Goal: Task Accomplishment & Management: Use online tool/utility

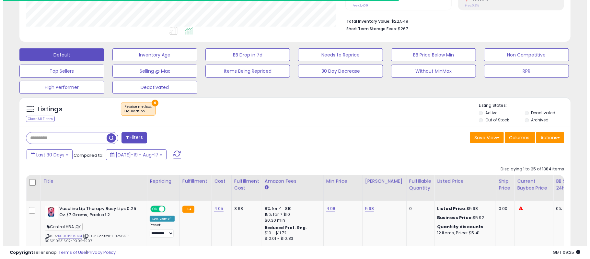
scroll to position [156, 0]
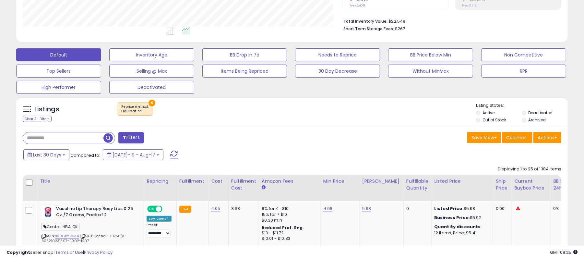
click at [150, 100] on button "×" at bounding box center [151, 102] width 7 height 7
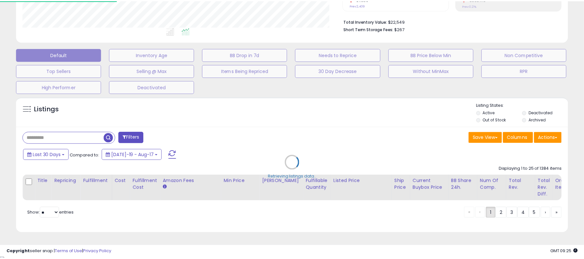
scroll to position [133, 323]
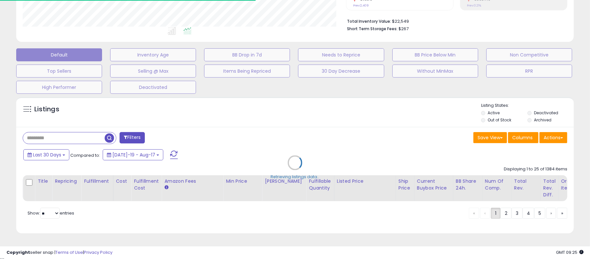
click at [214, 118] on div "Retrieving listings data.." at bounding box center [294, 167] width 567 height 147
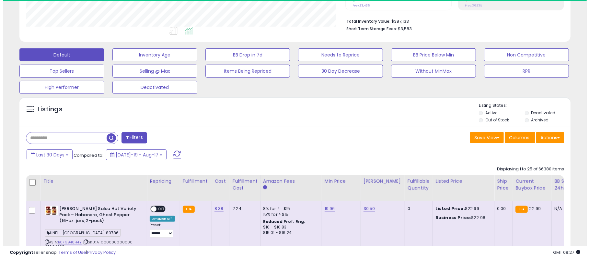
scroll to position [133, 319]
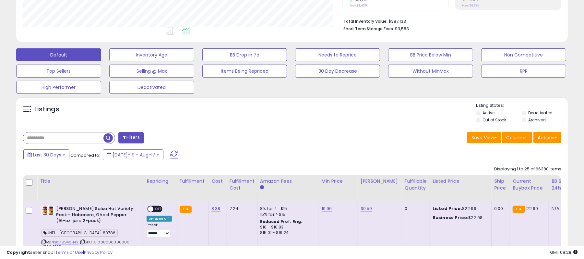
click at [538, 122] on label "Archived" at bounding box center [536, 120] width 17 height 6
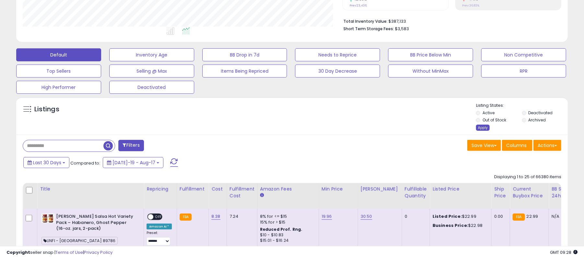
click at [477, 128] on div "Apply" at bounding box center [483, 127] width 14 height 6
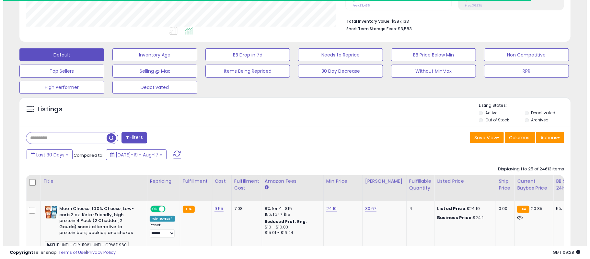
scroll to position [323902, 323715]
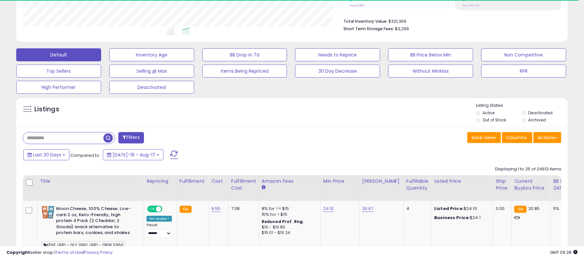
click at [134, 134] on button "Filters" at bounding box center [130, 137] width 25 height 11
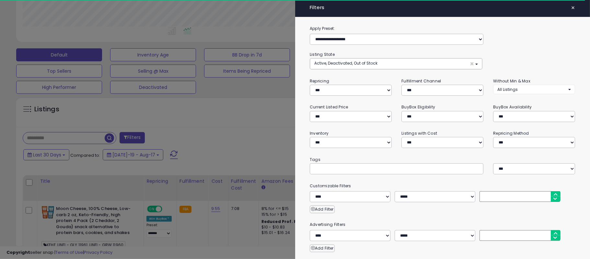
scroll to position [133, 323]
click at [421, 87] on select "*** *** *** ***" at bounding box center [441, 90] width 80 height 11
select select "***"
click at [401, 85] on select "*** *** *** ***" at bounding box center [441, 90] width 80 height 11
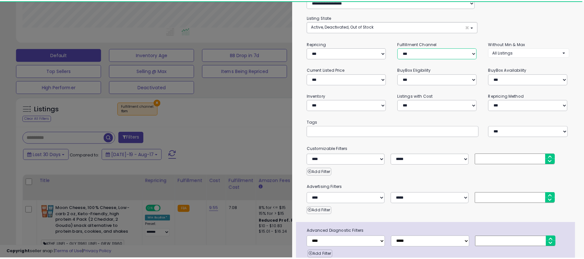
scroll to position [68, 0]
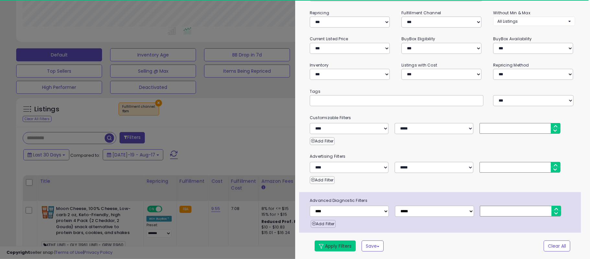
drag, startPoint x: 345, startPoint y: 246, endPoint x: 402, endPoint y: 209, distance: 67.7
click at [345, 247] on button "Apply Filters" at bounding box center [335, 245] width 41 height 11
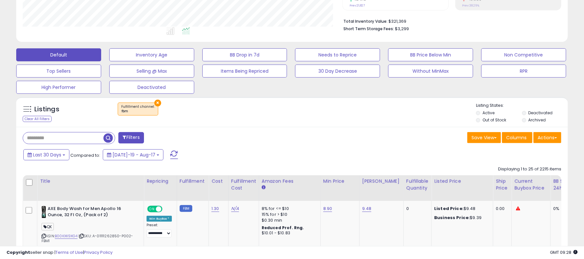
scroll to position [133, 319]
click at [551, 139] on button "Actions" at bounding box center [547, 137] width 28 height 11
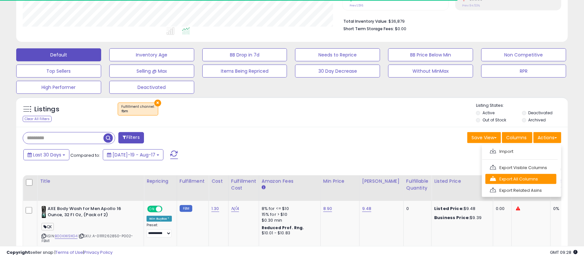
click at [515, 180] on link "Export All Columns" at bounding box center [520, 179] width 71 height 10
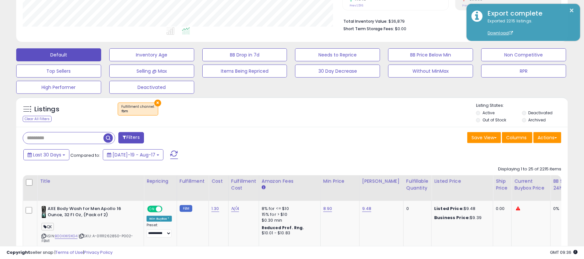
click at [156, 101] on button "×" at bounding box center [157, 102] width 7 height 7
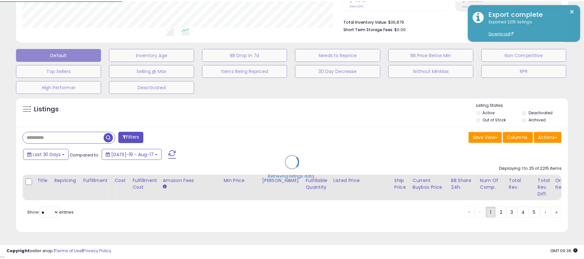
scroll to position [133, 323]
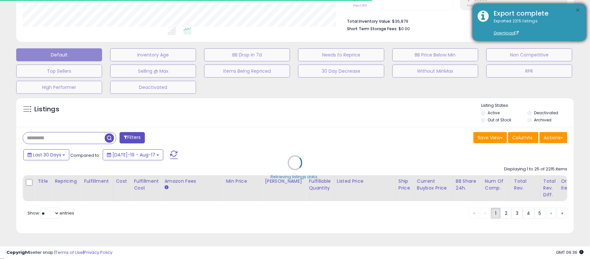
click at [577, 12] on button "×" at bounding box center [577, 10] width 5 height 8
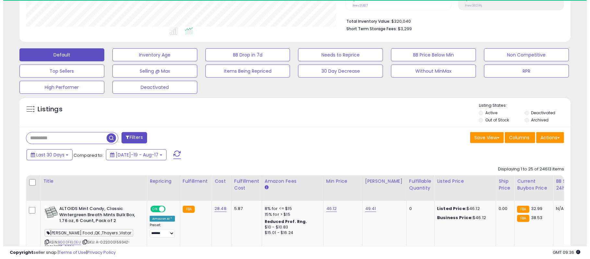
scroll to position [133, 319]
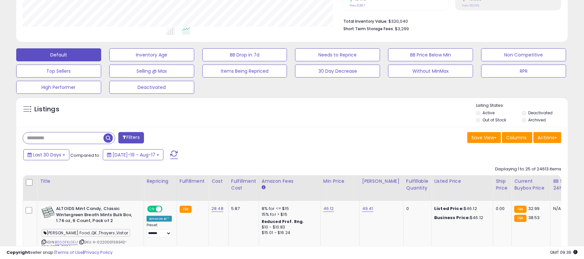
click at [535, 140] on button "Actions" at bounding box center [547, 137] width 28 height 11
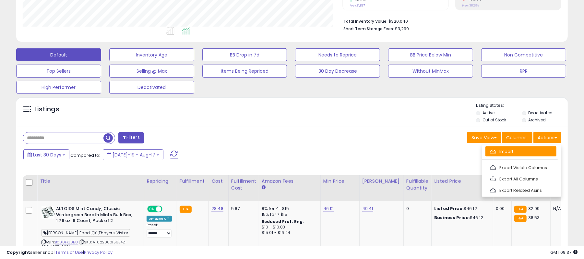
click at [498, 152] on link "Import" at bounding box center [520, 151] width 71 height 10
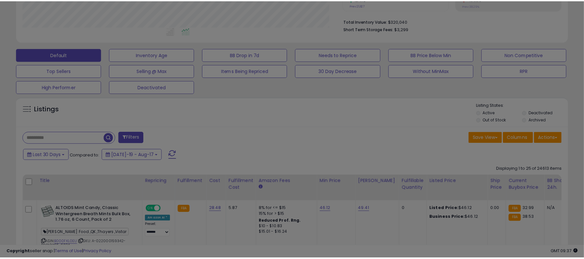
scroll to position [133, 323]
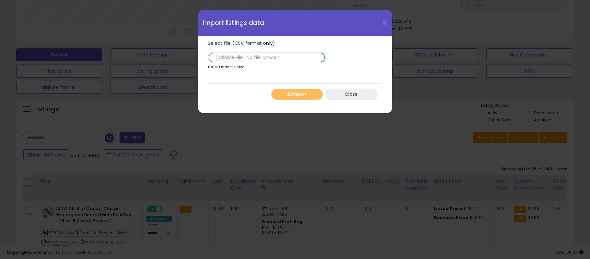
click at [228, 53] on input "Select file (CSV format only)" at bounding box center [267, 57] width 118 height 11
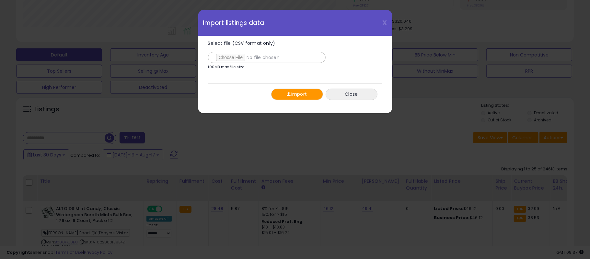
click at [296, 97] on button "Import" at bounding box center [297, 93] width 52 height 11
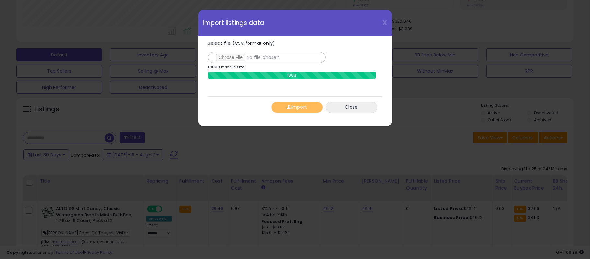
click at [291, 114] on div "Import Close" at bounding box center [295, 106] width 174 height 21
click at [386, 20] on span "X" at bounding box center [385, 22] width 5 height 9
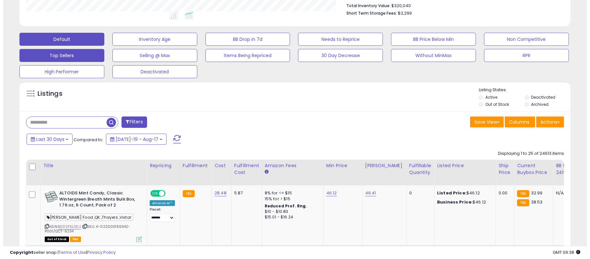
scroll to position [156, 0]
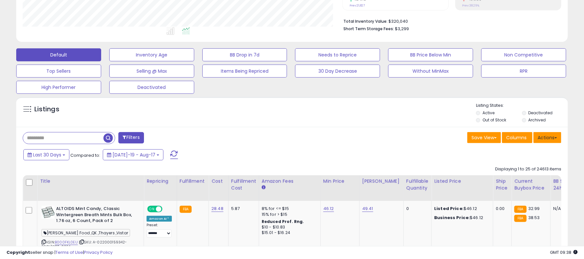
click at [542, 135] on button "Actions" at bounding box center [547, 137] width 28 height 11
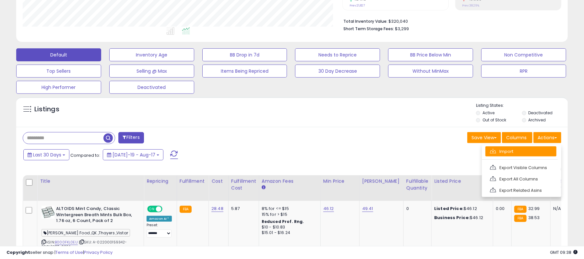
click at [510, 153] on link "Import" at bounding box center [520, 151] width 71 height 10
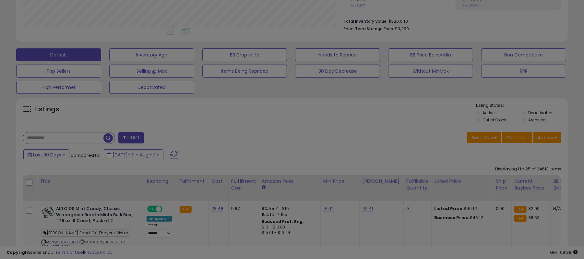
scroll to position [133, 323]
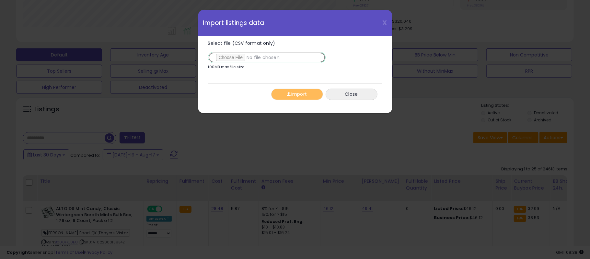
click at [232, 56] on input "Select file (CSV format only)" at bounding box center [267, 57] width 118 height 11
type input "**********"
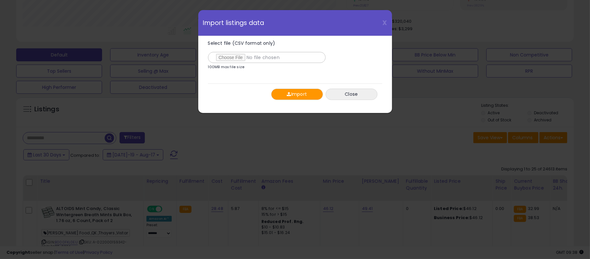
click at [301, 95] on button "Import" at bounding box center [297, 93] width 52 height 11
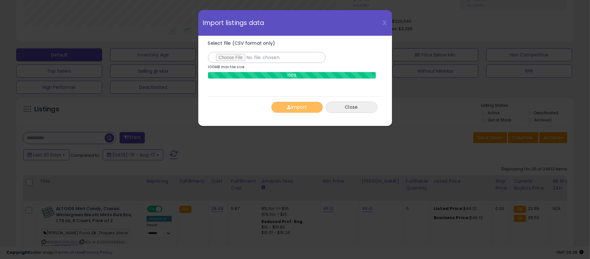
click at [365, 108] on button "Close" at bounding box center [352, 106] width 52 height 11
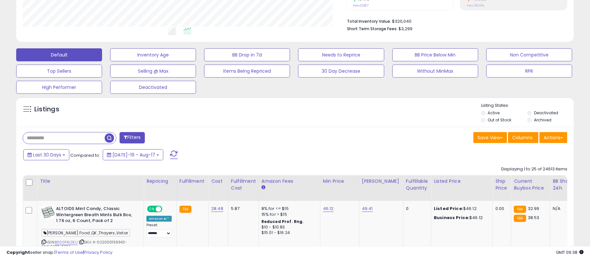
scroll to position [323902, 323715]
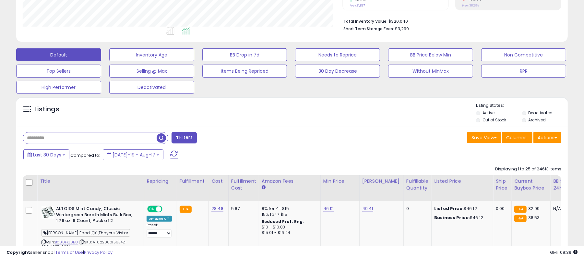
click at [79, 144] on input "text" at bounding box center [90, 137] width 134 height 11
paste input "**********"
type input "**********"
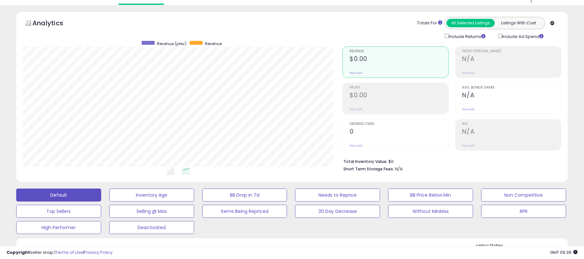
scroll to position [0, 0]
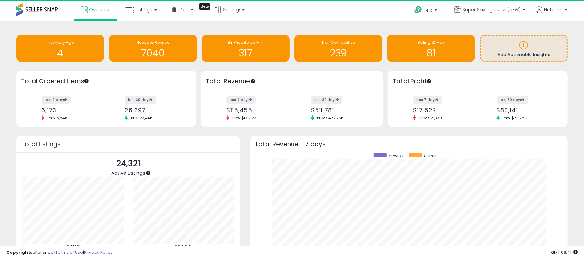
scroll to position [65, 110]
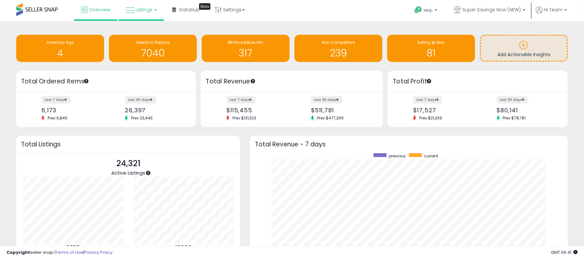
drag, startPoint x: 149, startPoint y: 9, endPoint x: 149, endPoint y: 21, distance: 12.0
click at [149, 9] on span "Listings" at bounding box center [143, 9] width 17 height 6
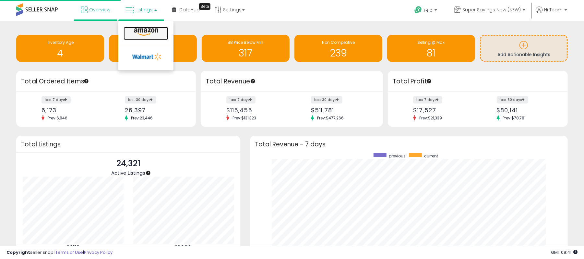
click at [146, 33] on icon at bounding box center [146, 32] width 28 height 8
click at [146, 33] on div "Retrieving insights data.. Inventory Age 4 Needs to Reprice 7040 BB Price Below…" at bounding box center [291, 49] width 561 height 43
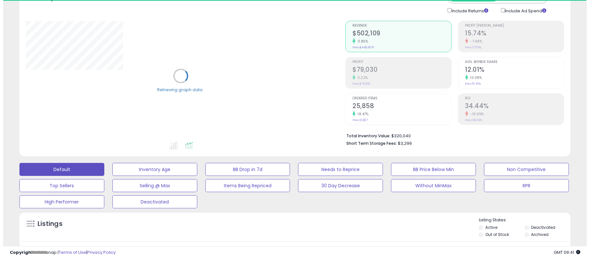
scroll to position [173, 0]
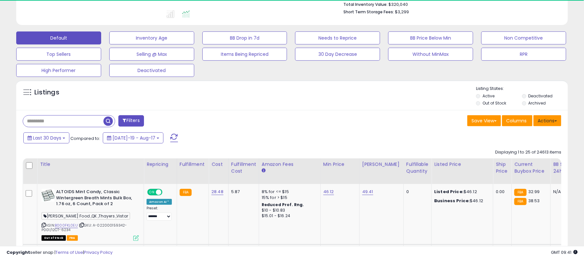
drag, startPoint x: 556, startPoint y: 121, endPoint x: 551, endPoint y: 121, distance: 5.5
click at [556, 121] on button "Actions" at bounding box center [547, 120] width 28 height 11
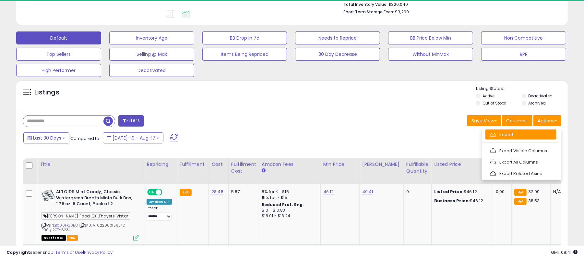
click at [517, 133] on link "Import" at bounding box center [520, 134] width 71 height 10
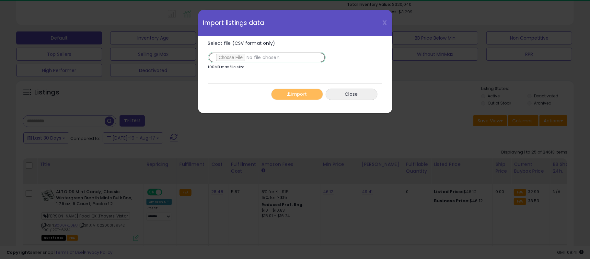
click at [222, 55] on input "Select file (CSV format only)" at bounding box center [267, 57] width 118 height 11
type input "**********"
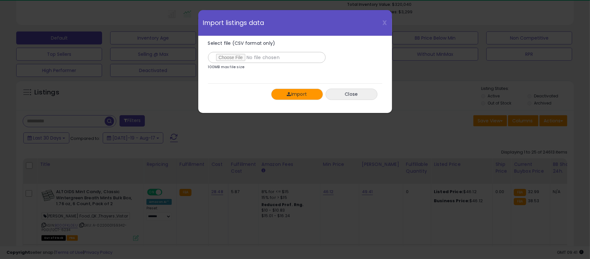
click at [303, 95] on button "Import" at bounding box center [297, 93] width 52 height 11
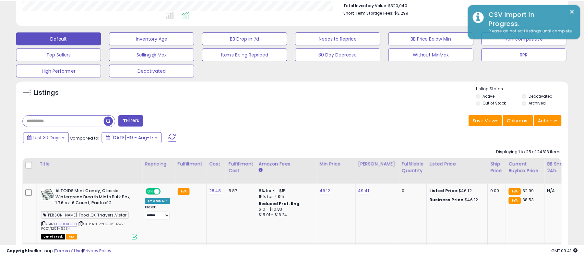
scroll to position [323902, 323715]
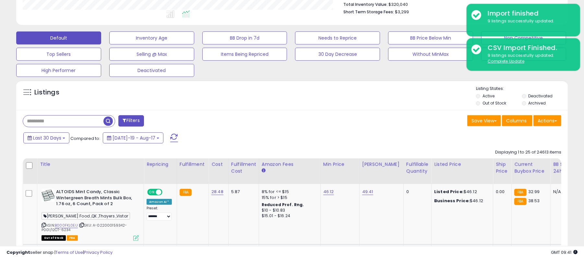
click at [53, 123] on input "text" at bounding box center [63, 120] width 80 height 11
paste input "**********"
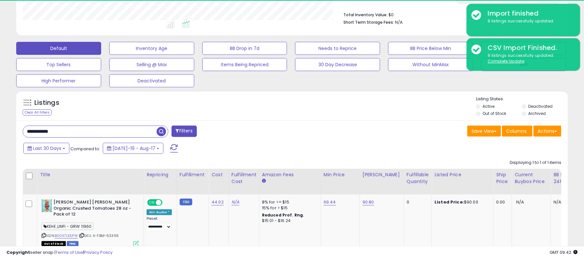
click at [93, 135] on input "**********" at bounding box center [90, 131] width 134 height 11
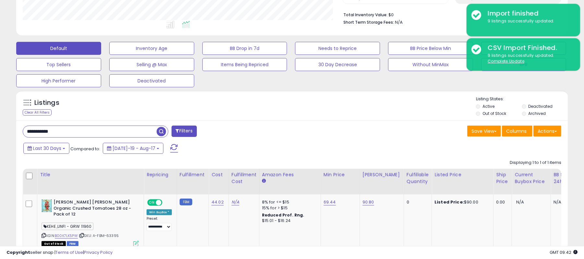
click at [93, 135] on input "**********" at bounding box center [90, 131] width 134 height 11
paste input "text"
type input "**********"
